Goal: Find specific page/section: Find specific page/section

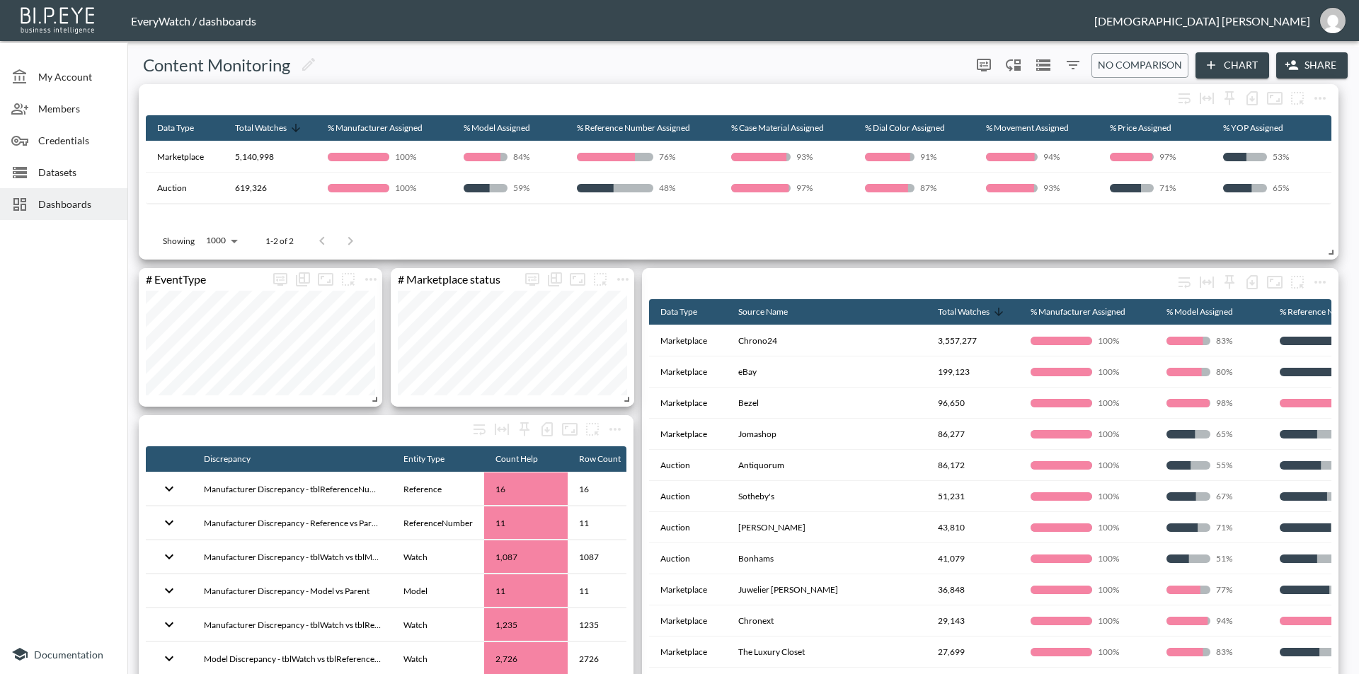
click at [634, 471] on div "# Overall Data Completeness Data Type Total Watches % Manufacturer Assigned % M…" at bounding box center [740, 668] width 1215 height 1169
click at [76, 196] on div "Dashboards" at bounding box center [63, 204] width 127 height 32
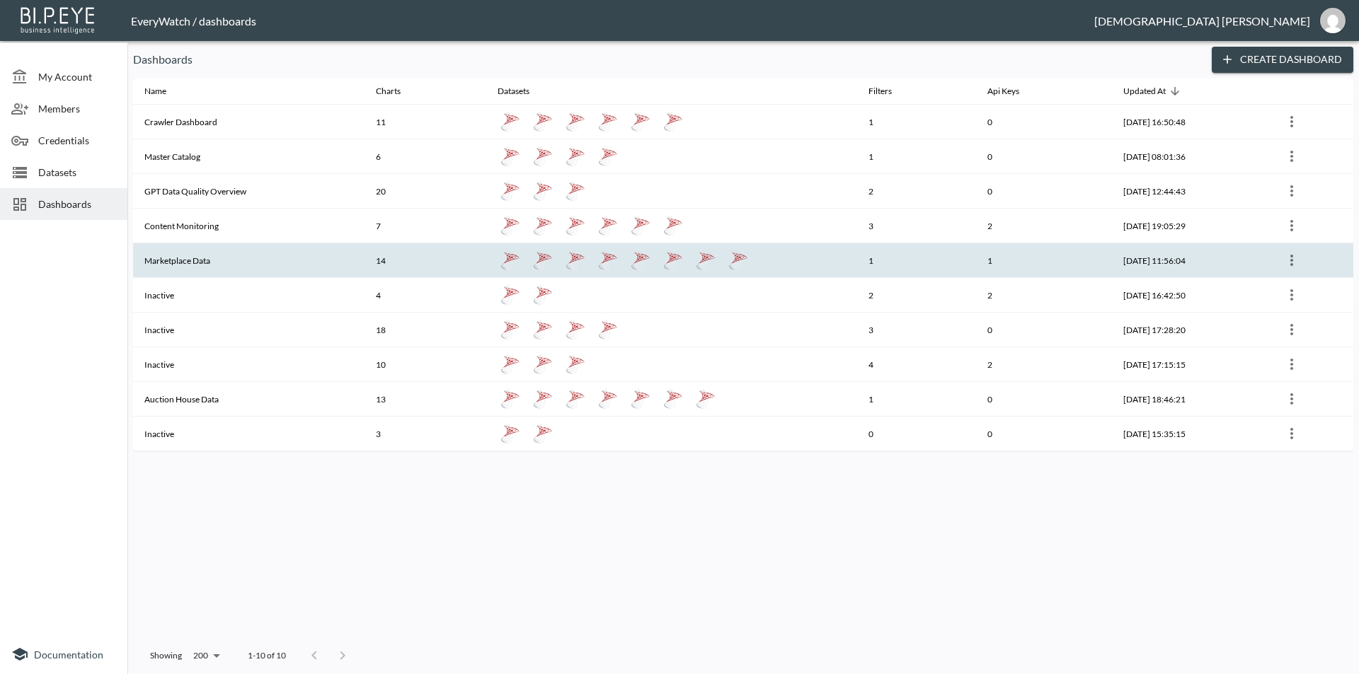
click at [207, 268] on th "Marketplace Data" at bounding box center [248, 260] width 231 height 35
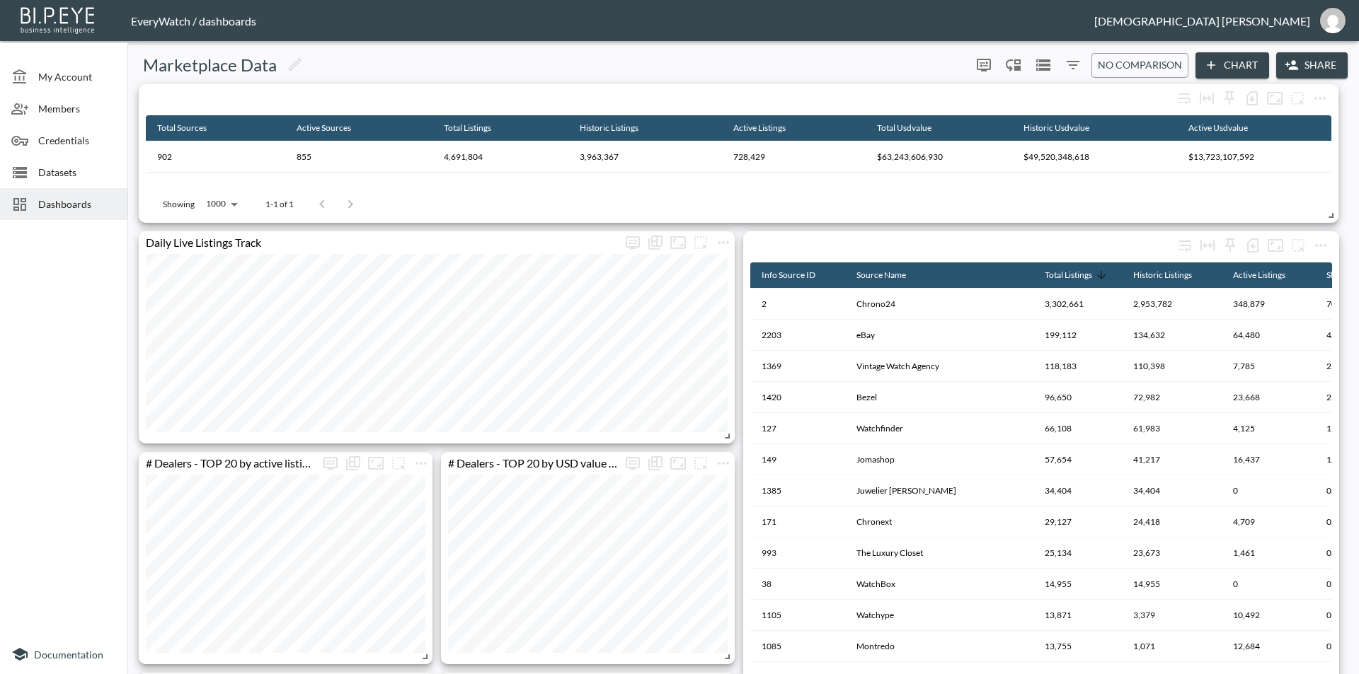
click at [66, 427] on div at bounding box center [63, 430] width 127 height 409
click at [83, 200] on span "Dashboards" at bounding box center [77, 204] width 78 height 15
